Goal: Task Accomplishment & Management: Use online tool/utility

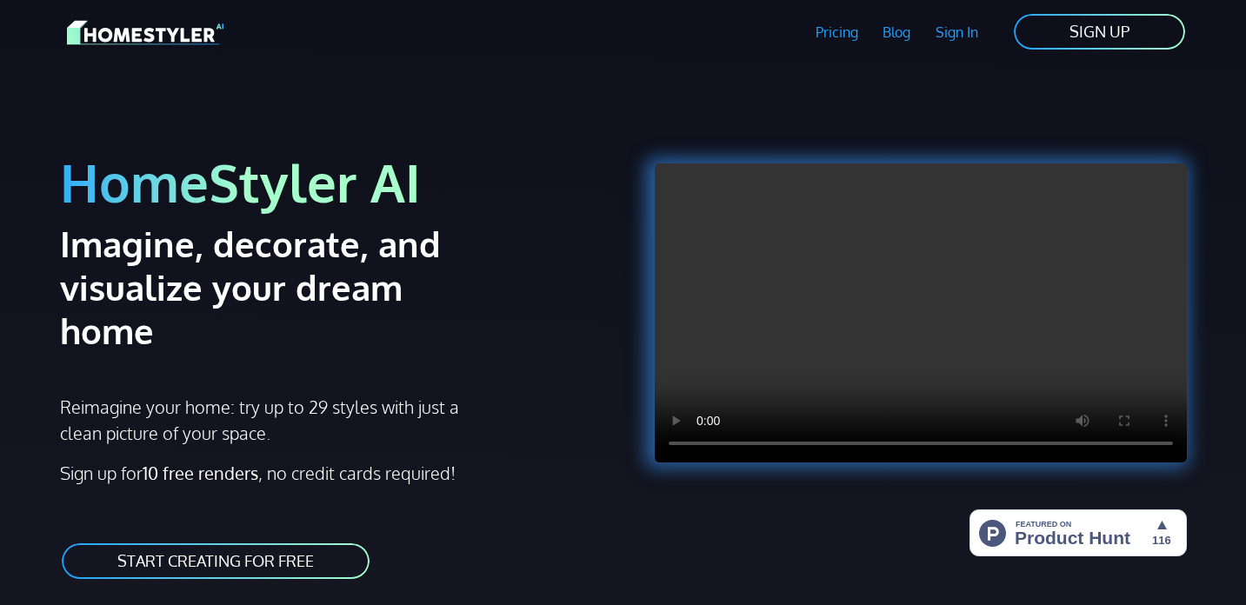
scroll to position [72, 0]
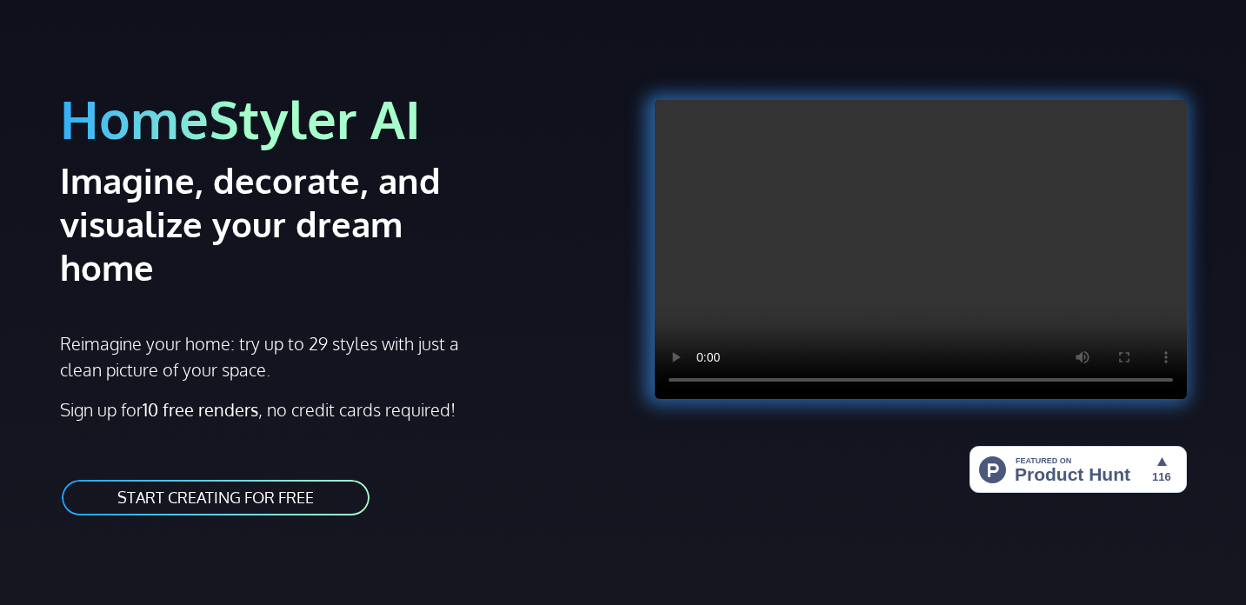
click at [203, 476] on div "HomeStyler AI Imagine, decorate, and visualize your dream home Reimagine your h…" at bounding box center [337, 284] width 574 height 508
click at [203, 478] on link "START CREATING FOR FREE" at bounding box center [215, 497] width 311 height 39
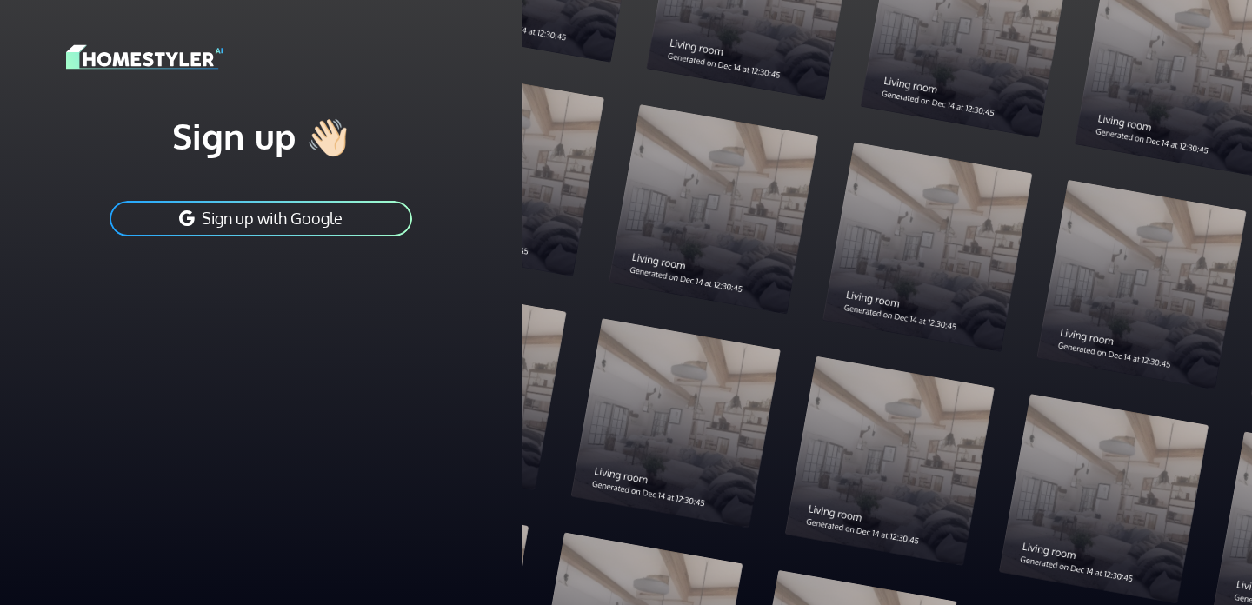
click at [285, 230] on button "Sign up with Google" at bounding box center [261, 218] width 306 height 39
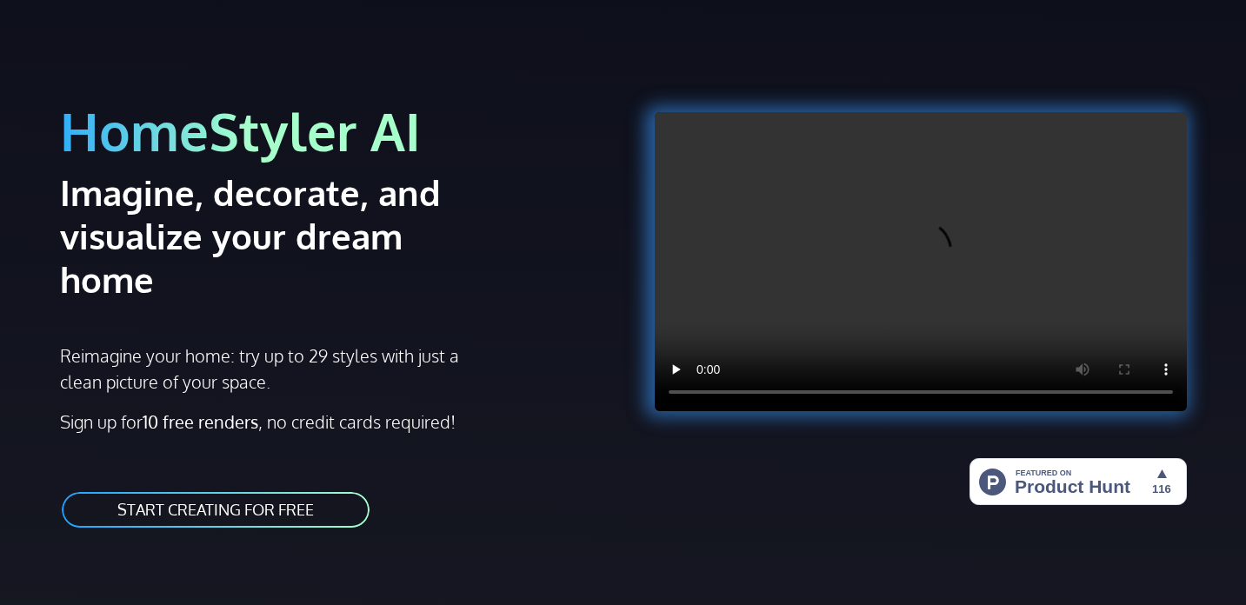
scroll to position [72, 0]
